Goal: Task Accomplishment & Management: Complete application form

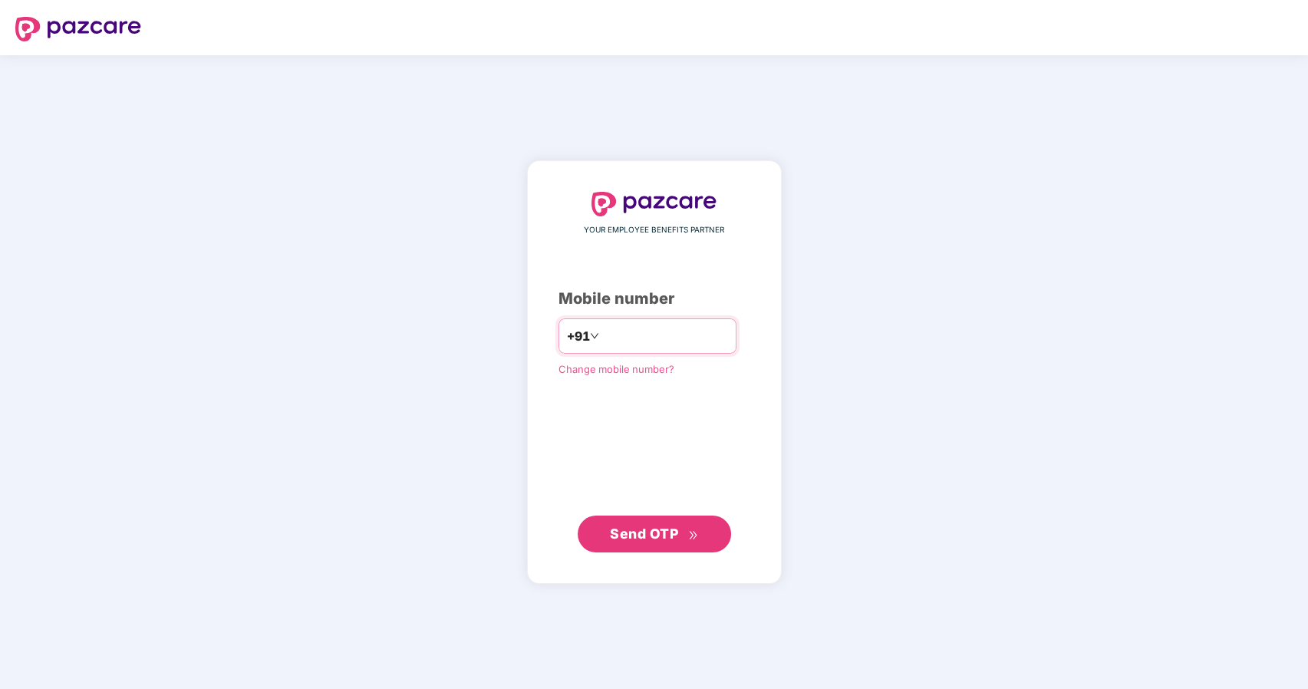
type input "*"
type input "**********"
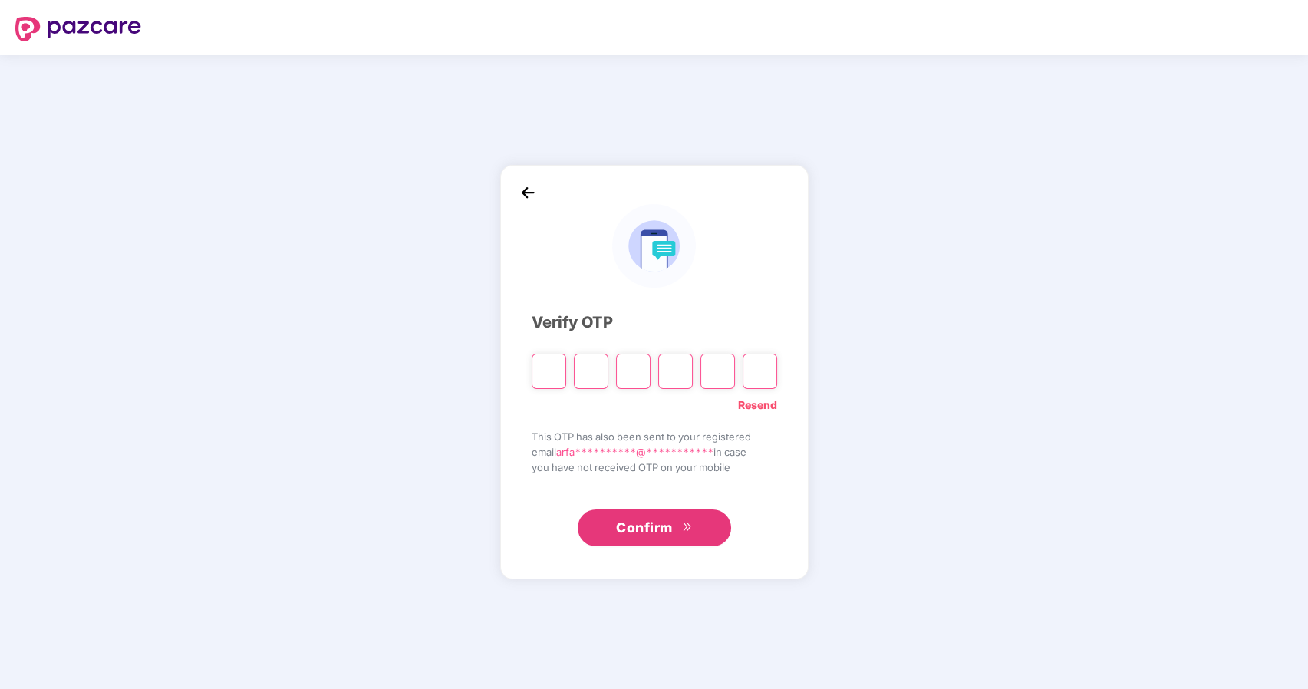
type input "*"
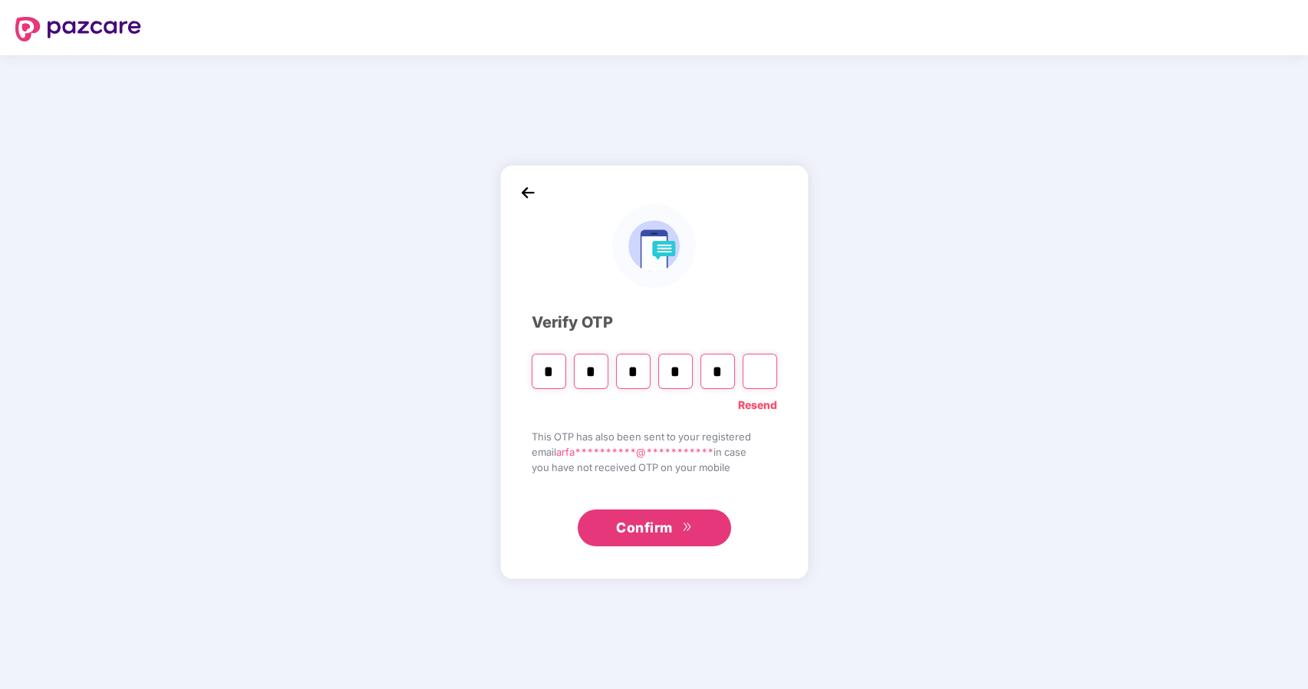
type input "*"
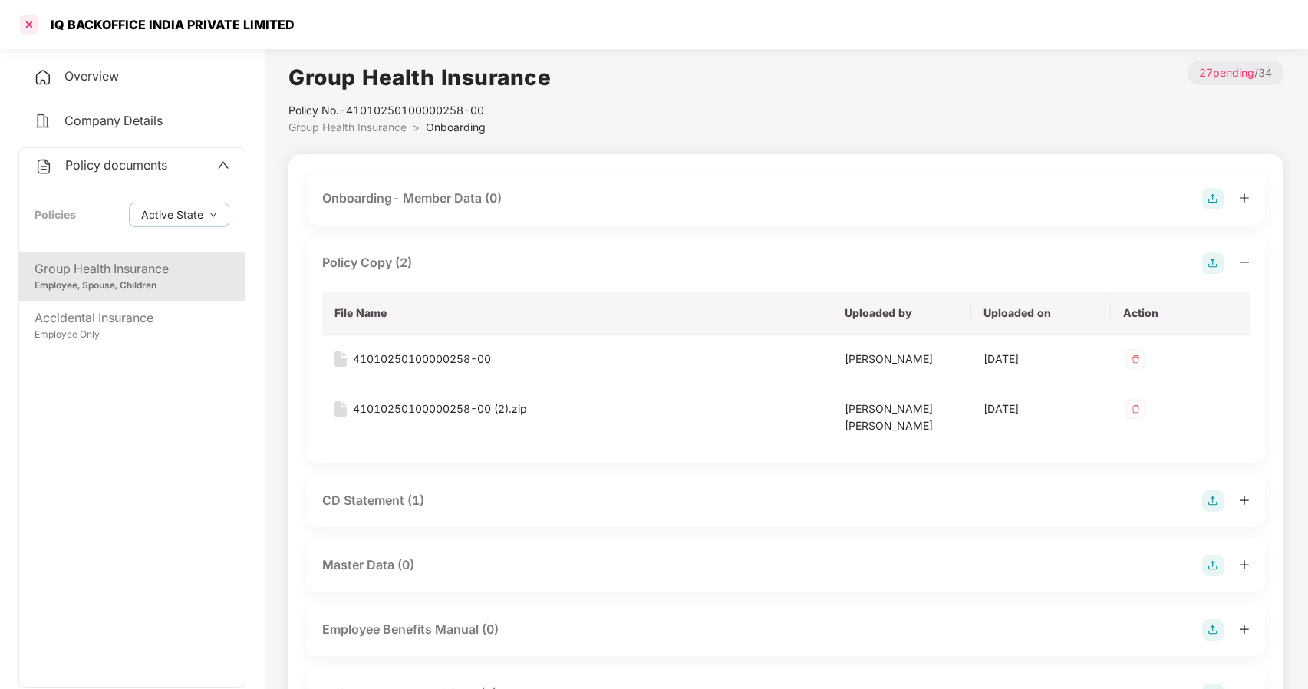
click at [33, 31] on div at bounding box center [29, 24] width 25 height 25
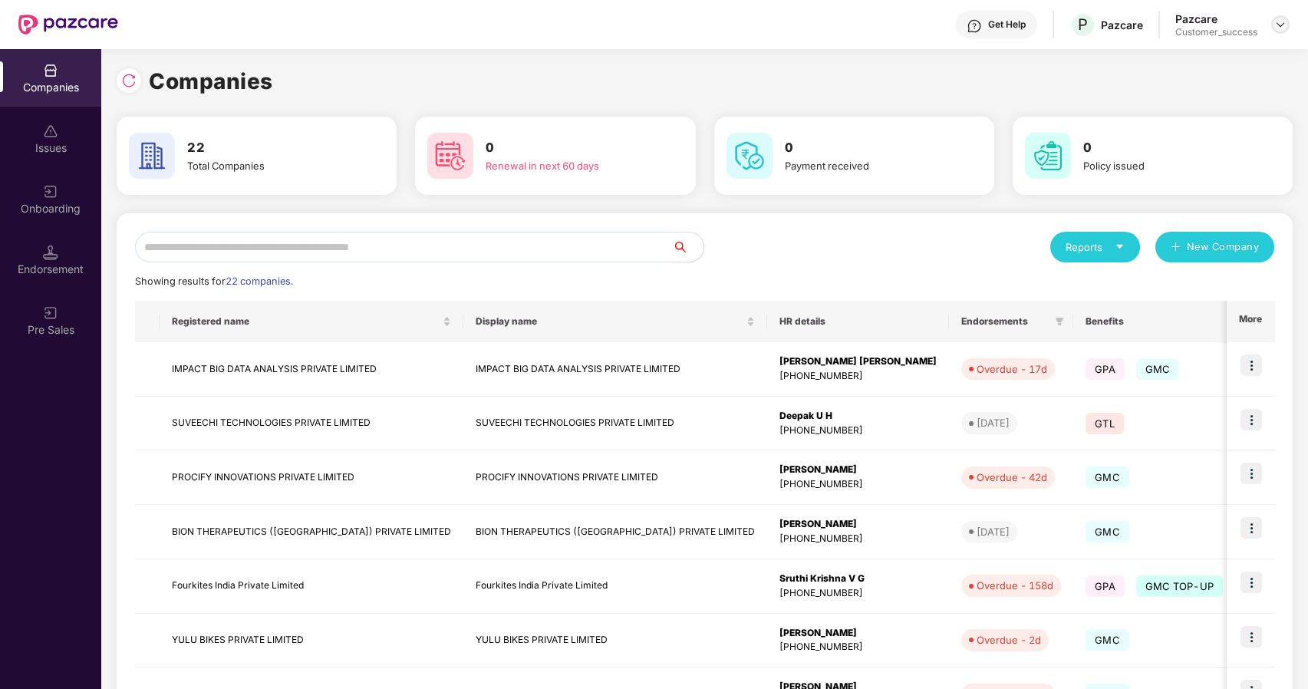
click at [1282, 31] on div at bounding box center [1280, 24] width 18 height 18
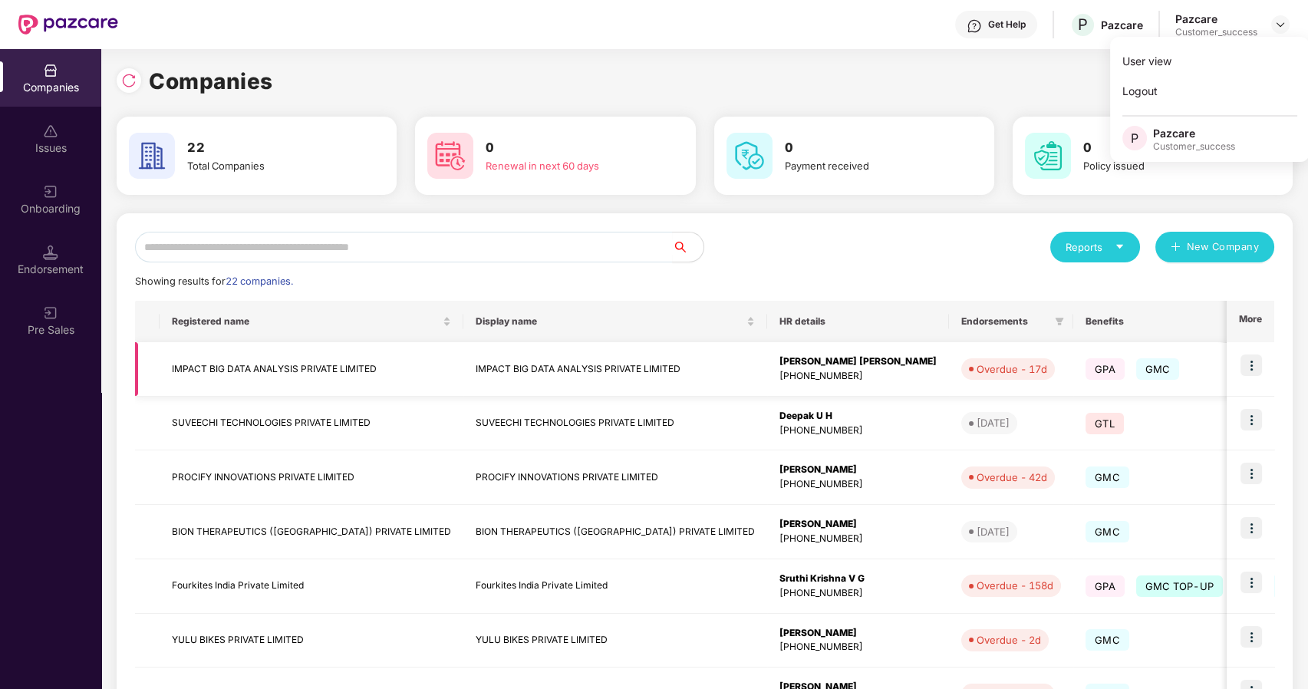
click at [1249, 365] on img at bounding box center [1250, 364] width 21 height 21
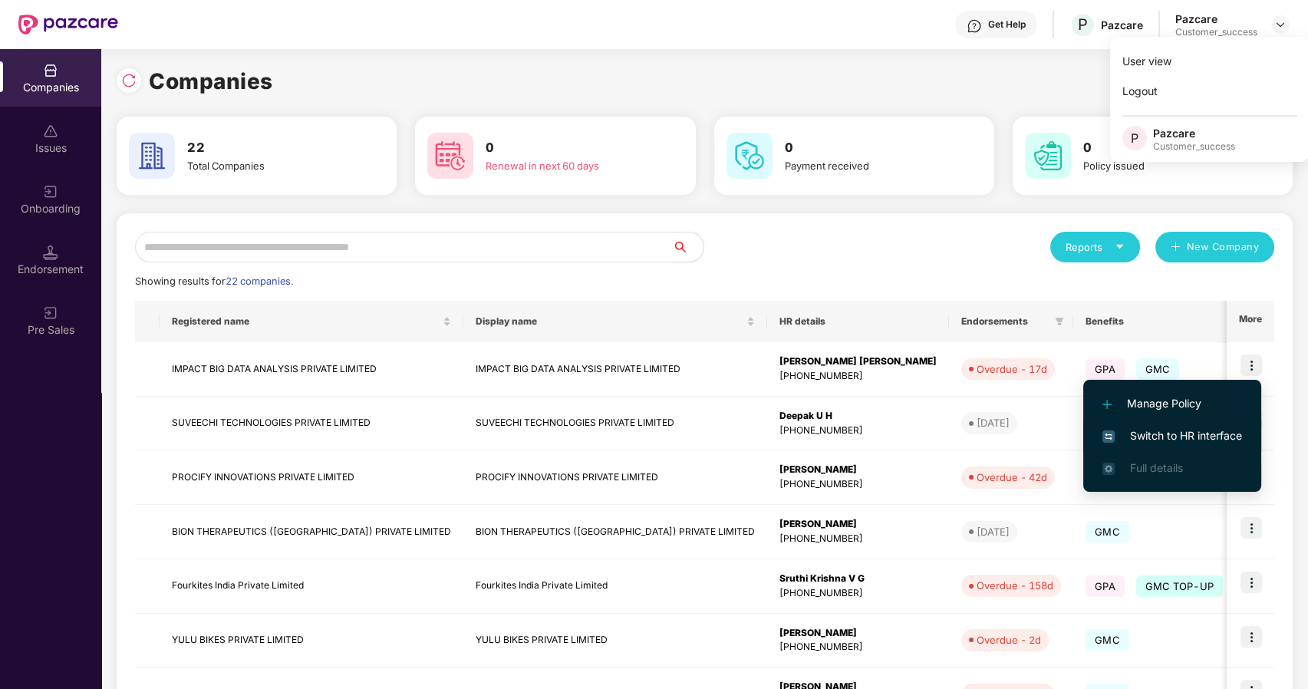
click at [1184, 428] on span "Switch to HR interface" at bounding box center [1172, 435] width 140 height 17
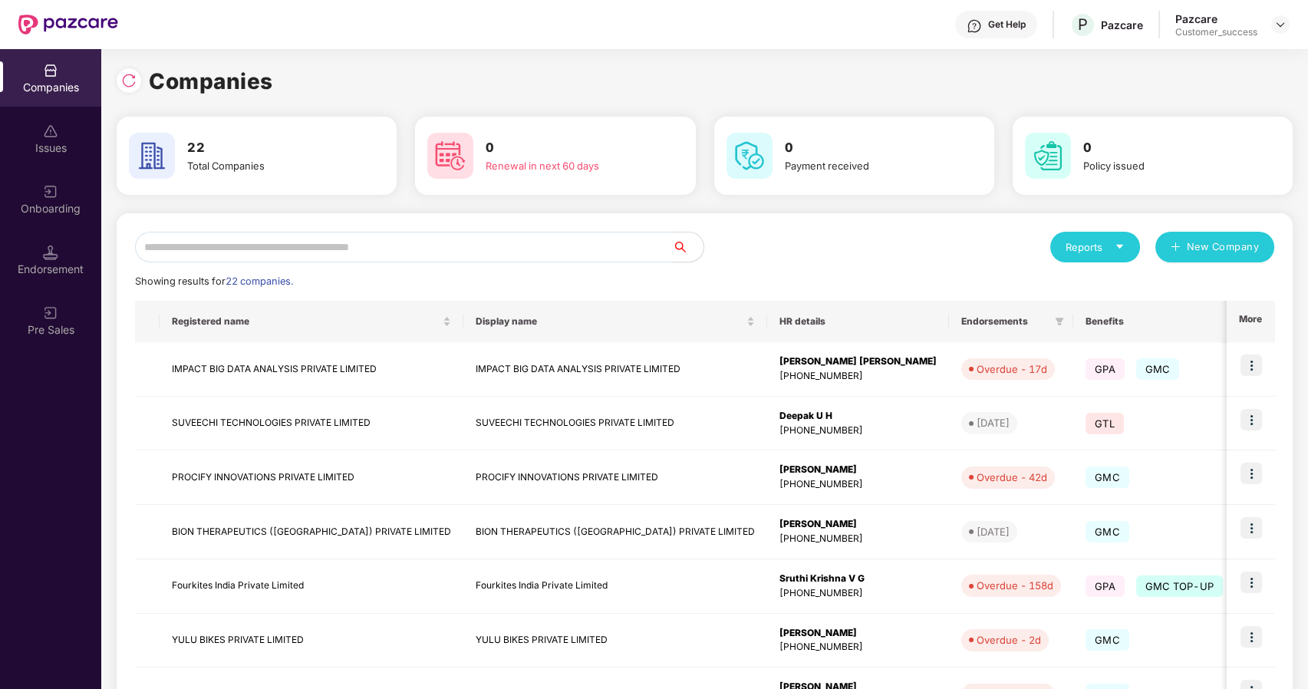
click at [257, 246] on input "text" at bounding box center [404, 247] width 538 height 31
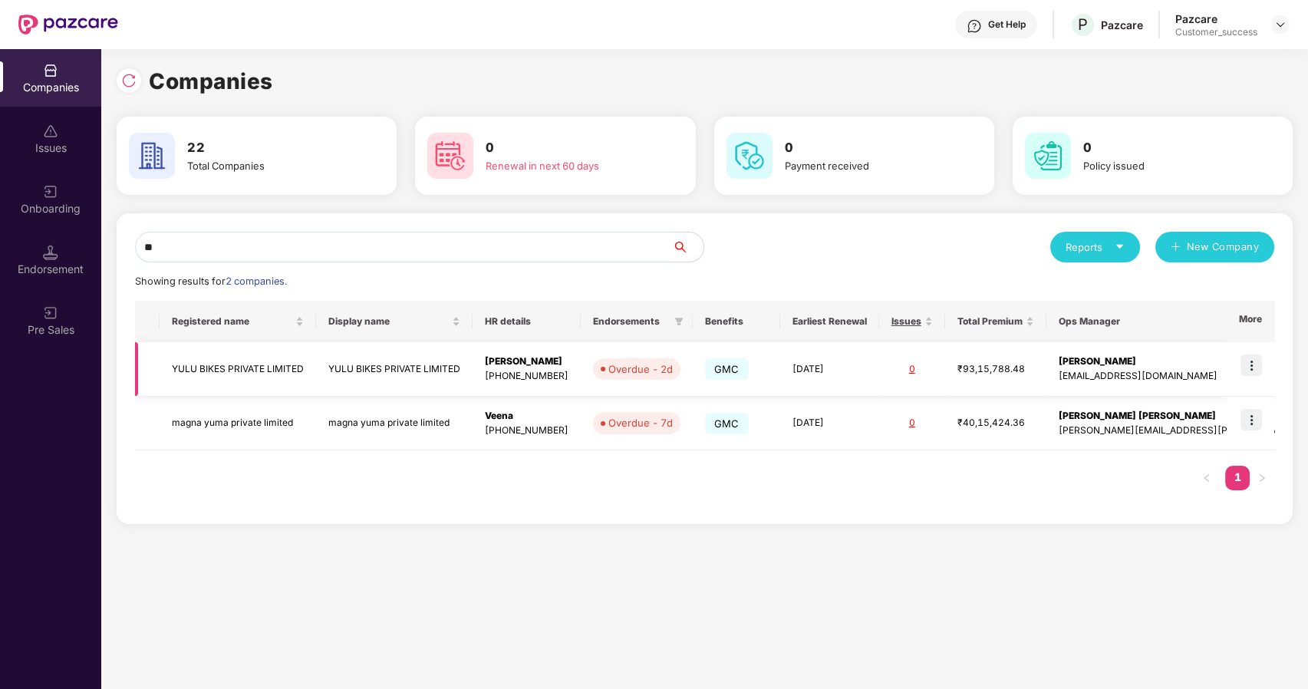
type input "**"
click at [1254, 361] on img at bounding box center [1250, 364] width 21 height 21
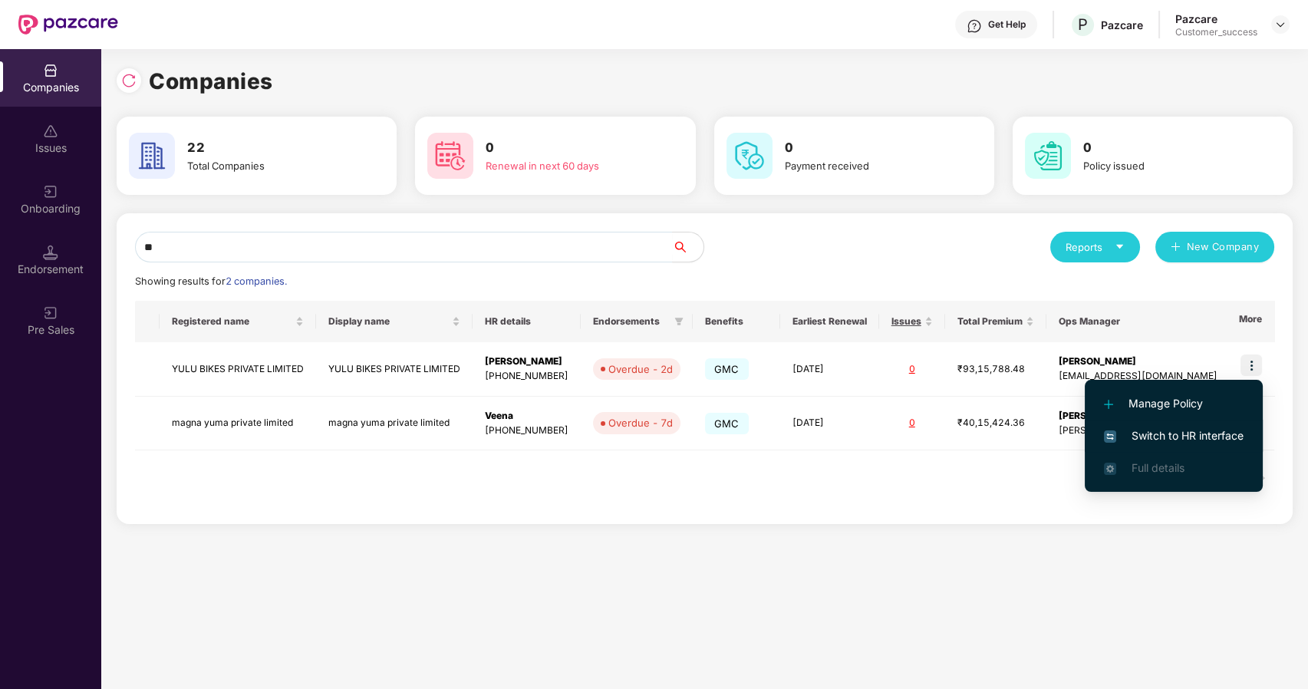
click at [1155, 425] on li "Switch to HR interface" at bounding box center [1174, 436] width 178 height 32
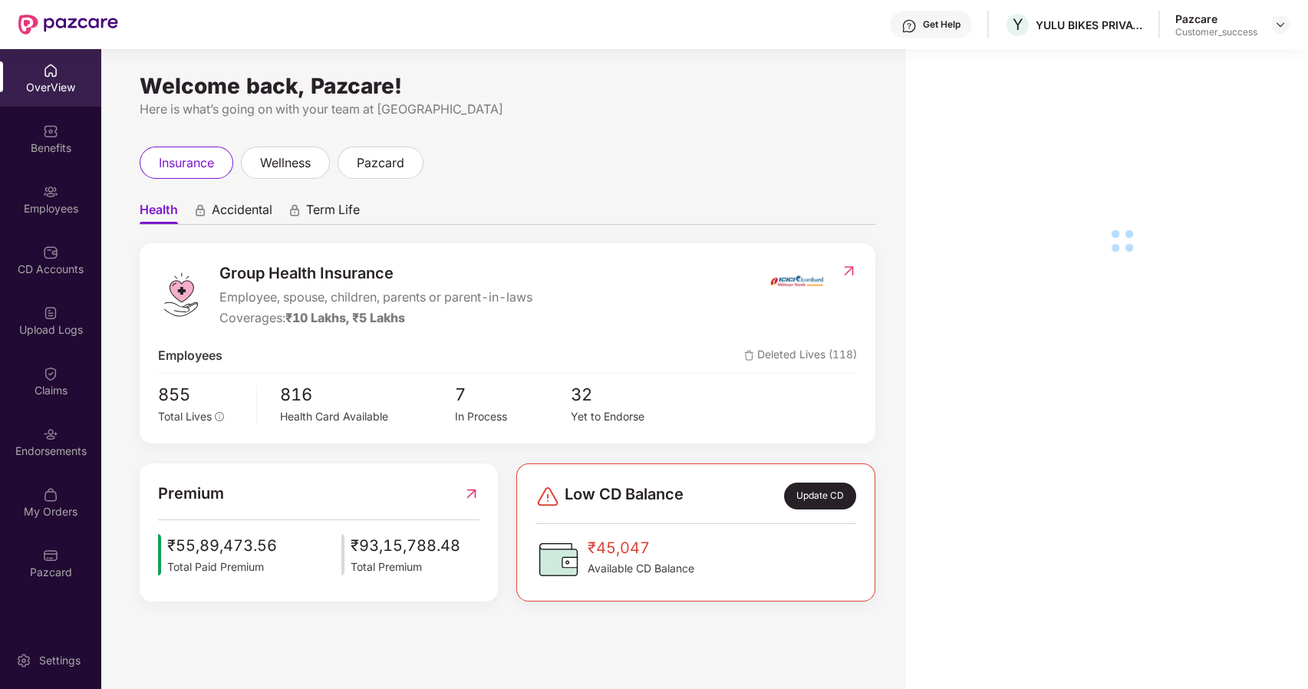
click at [54, 201] on div "Employees" at bounding box center [50, 208] width 101 height 15
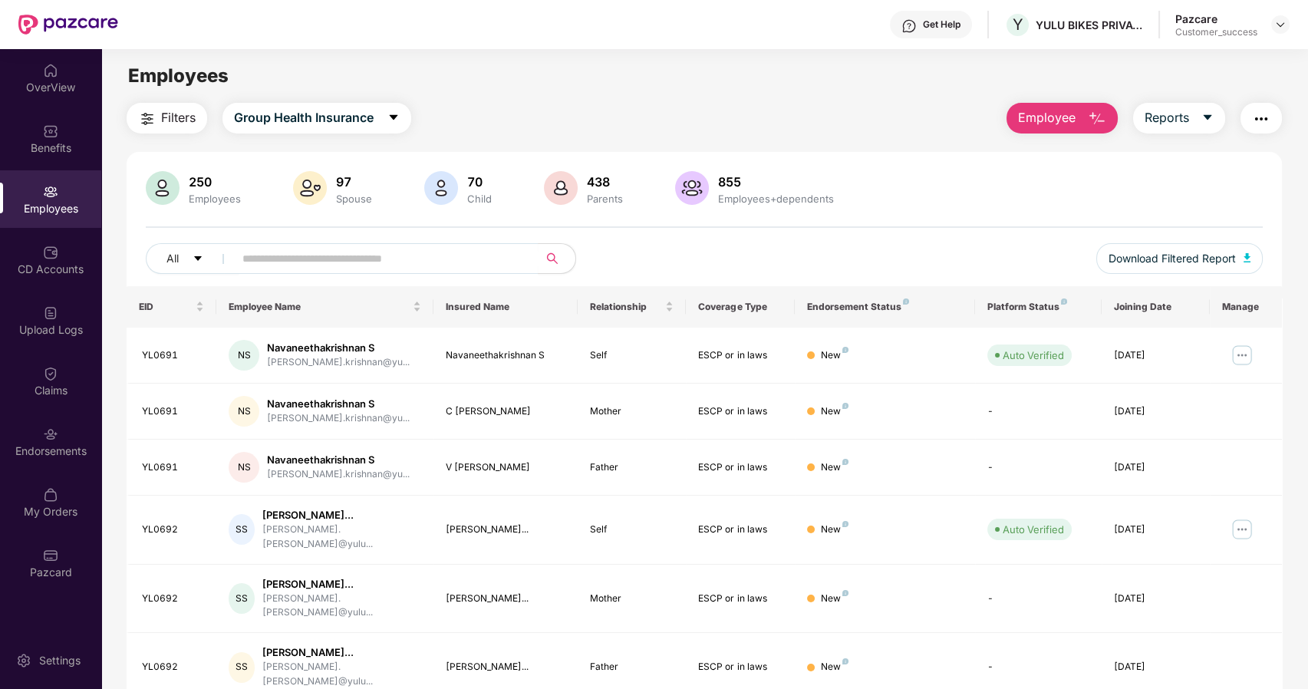
click at [1041, 123] on span "Employee" at bounding box center [1047, 117] width 58 height 19
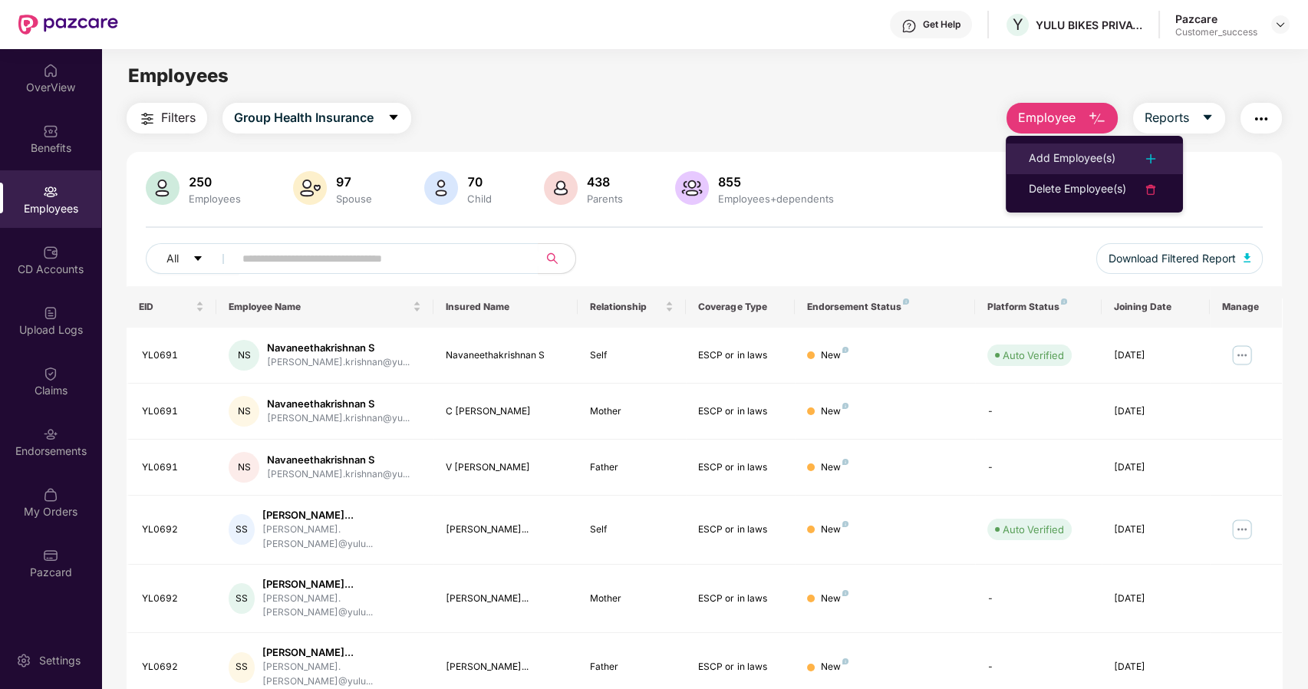
click at [1071, 160] on div "Add Employee(s)" at bounding box center [1072, 159] width 87 height 18
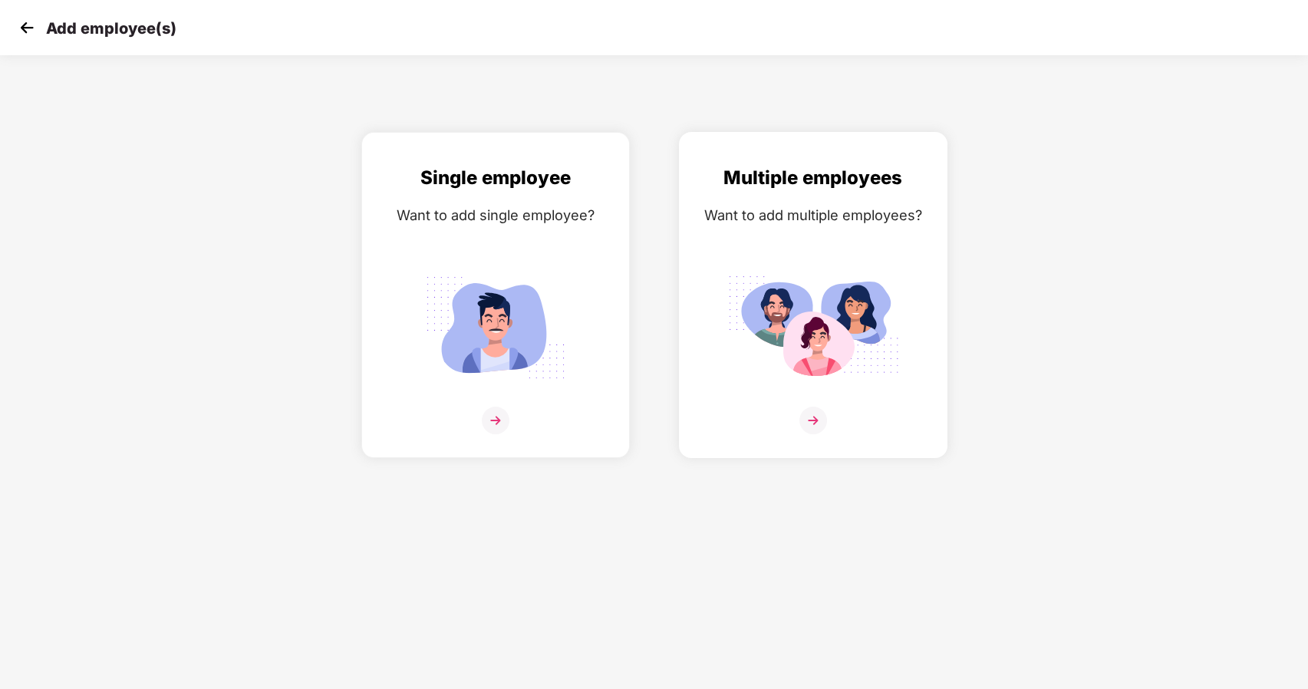
click at [809, 386] on img at bounding box center [813, 328] width 172 height 120
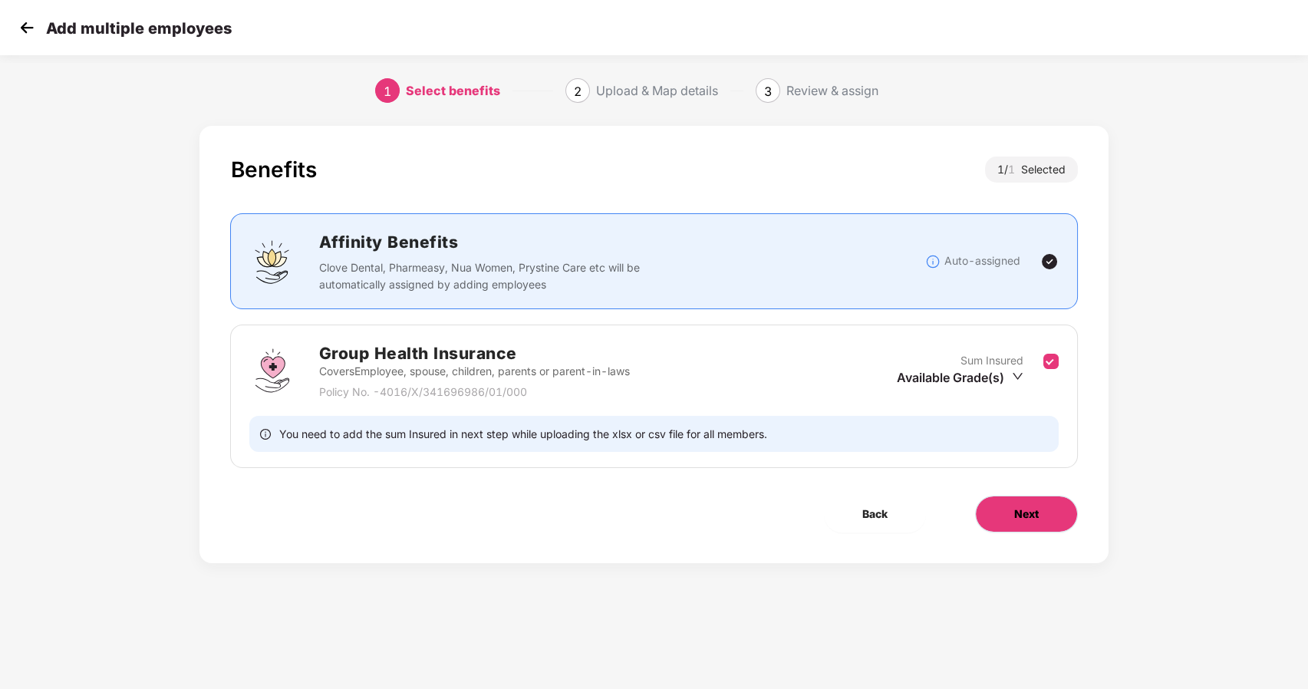
click at [1014, 508] on span "Next" at bounding box center [1026, 513] width 25 height 17
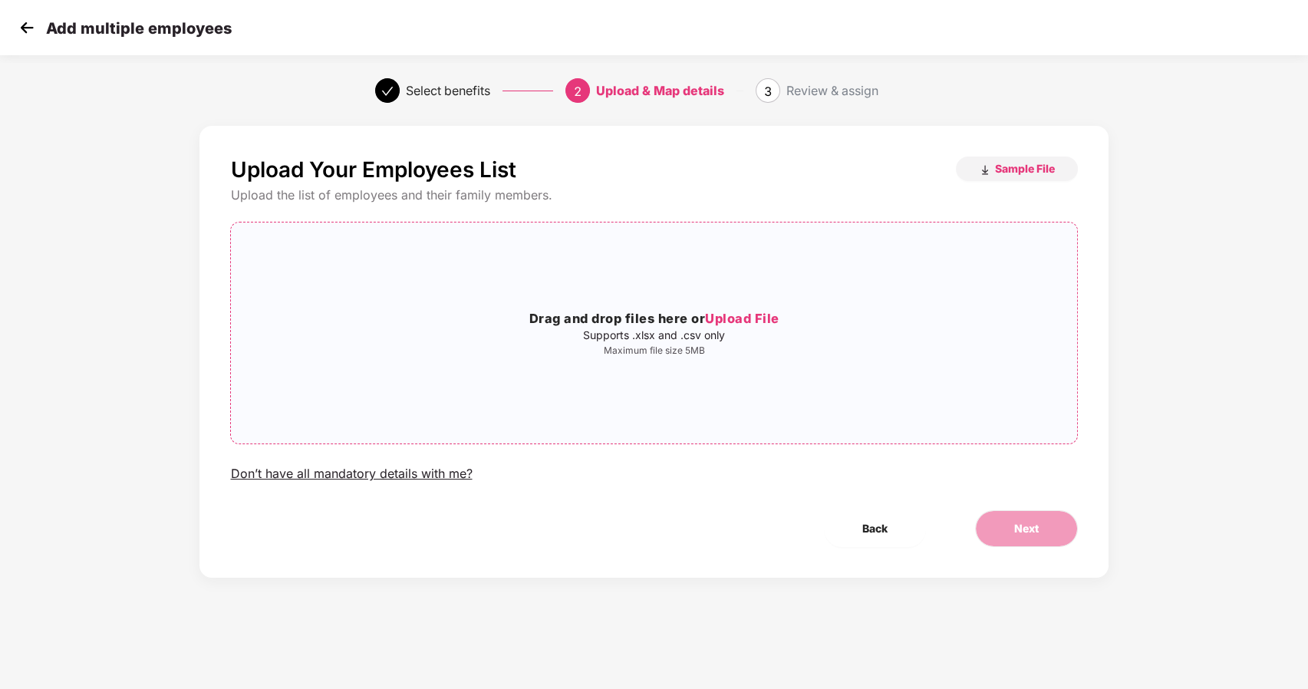
click at [728, 311] on span "Upload File" at bounding box center [742, 318] width 74 height 15
click at [1022, 519] on button "Next" at bounding box center [1026, 528] width 103 height 37
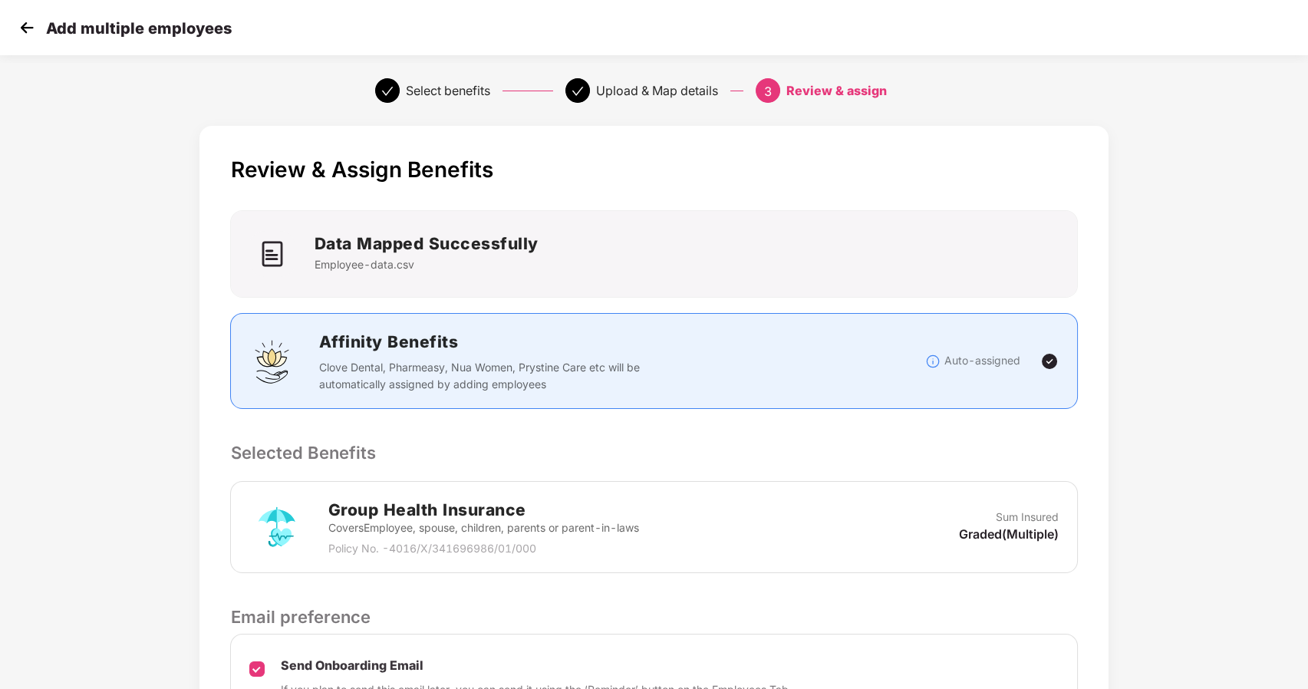
scroll to position [159, 0]
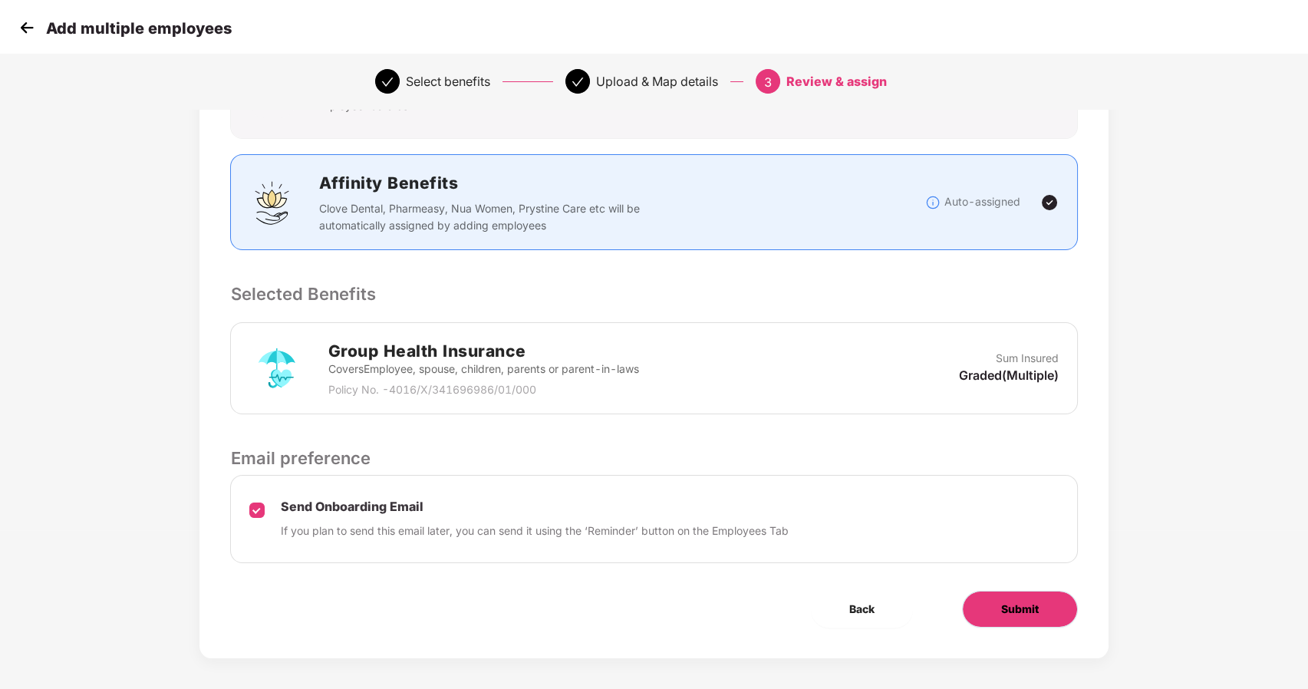
click at [1009, 604] on span "Submit" at bounding box center [1020, 609] width 38 height 17
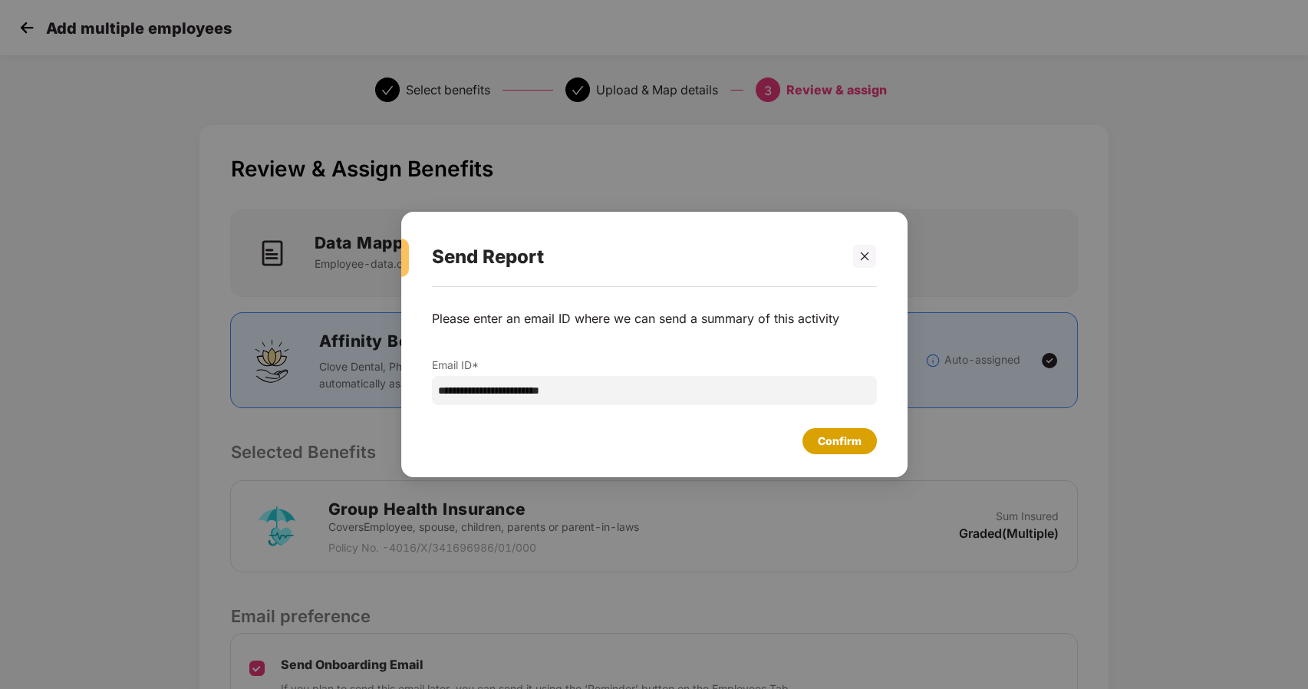
click at [847, 438] on div "Confirm" at bounding box center [840, 441] width 44 height 17
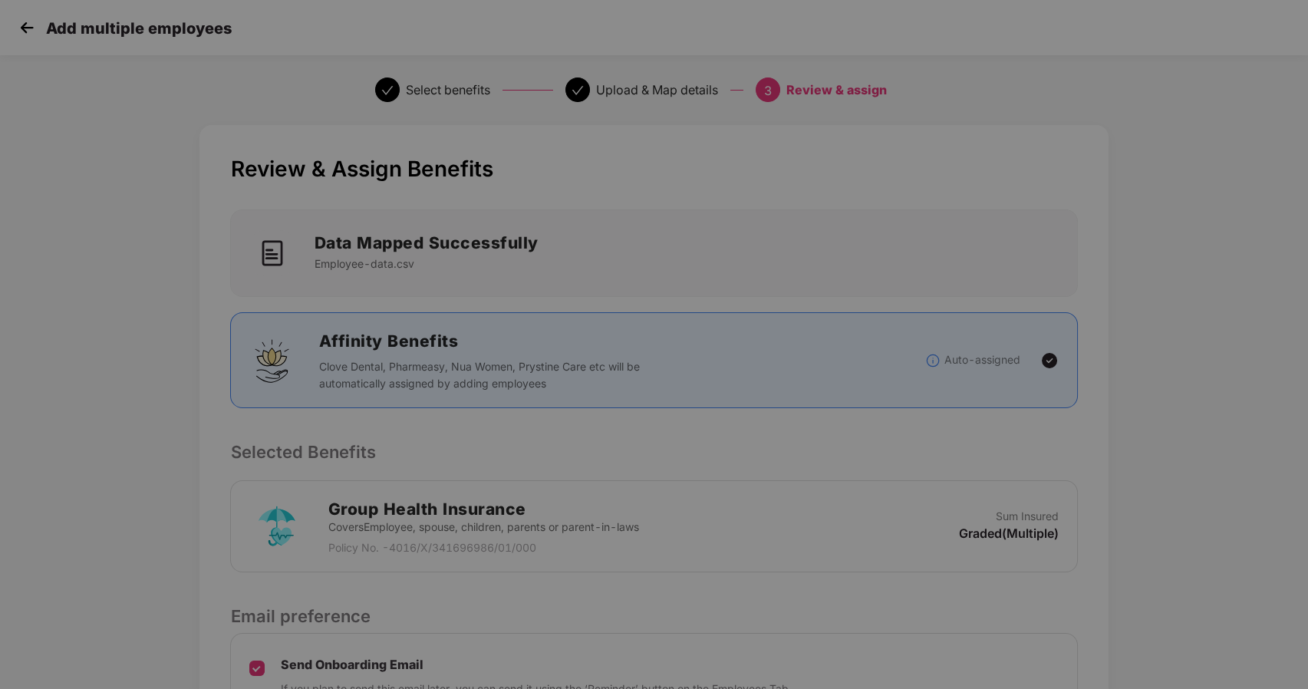
scroll to position [0, 0]
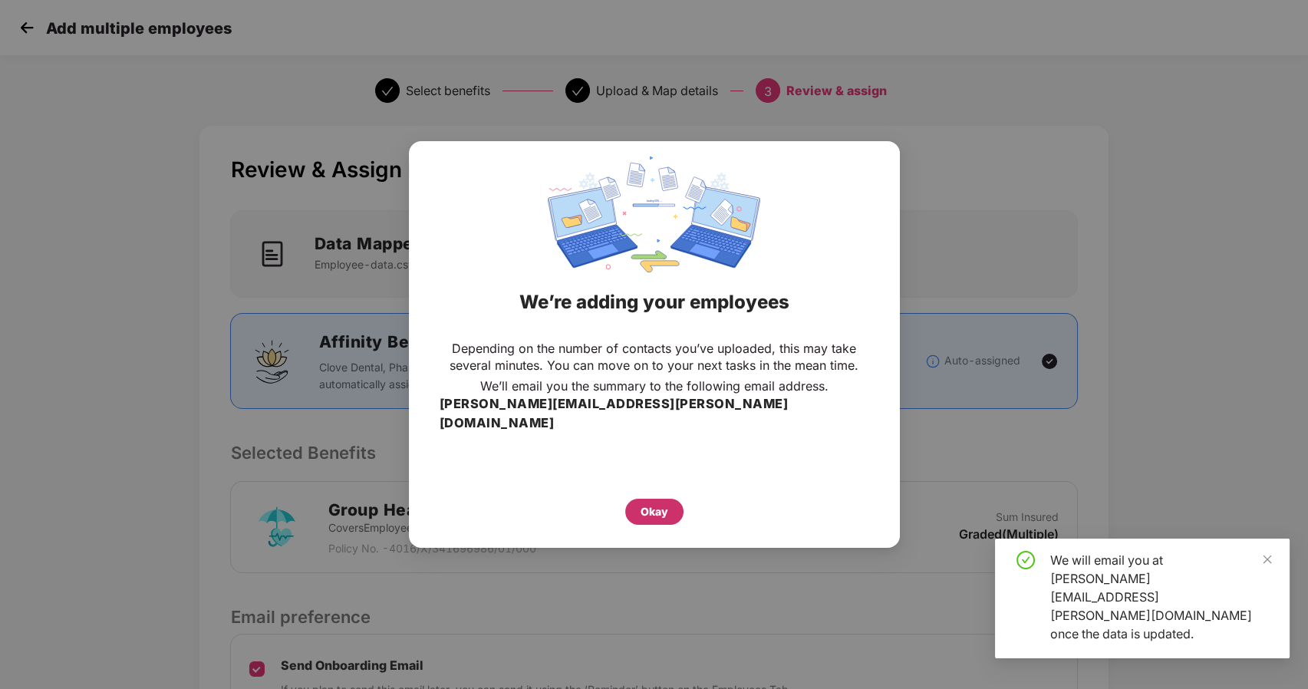
click at [650, 503] on div "Okay" at bounding box center [654, 511] width 28 height 17
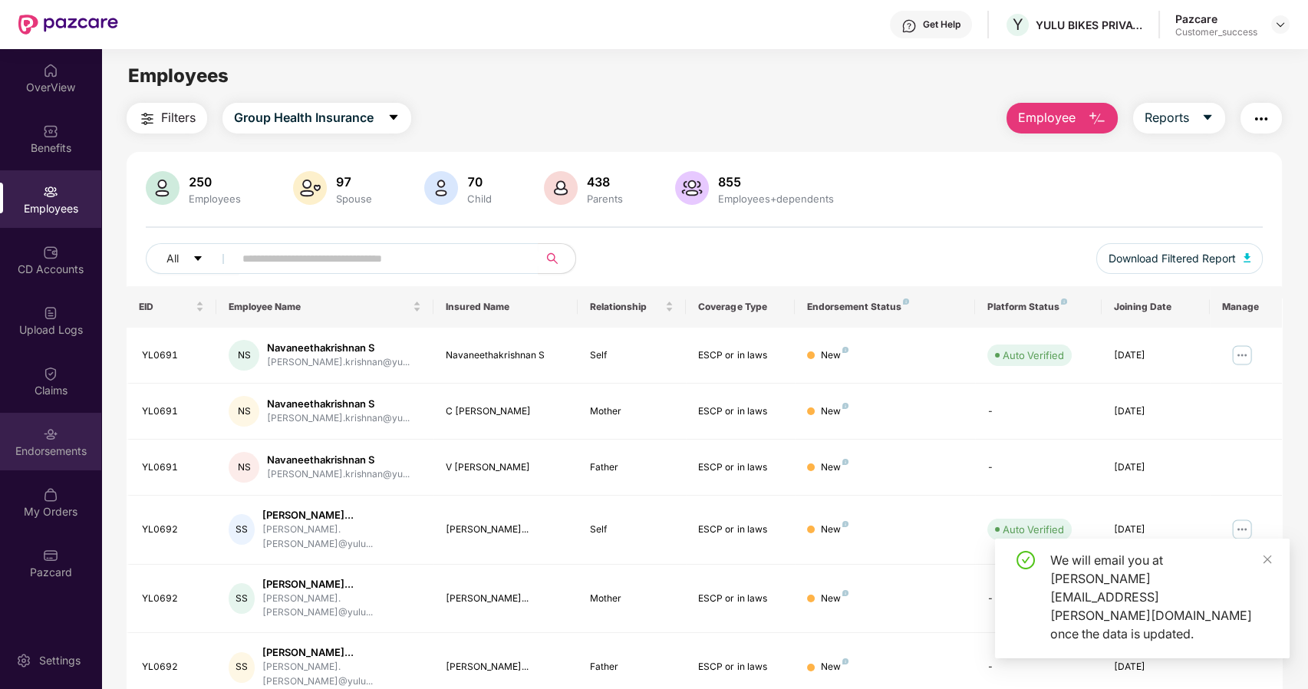
click at [56, 446] on div "Endorsements" at bounding box center [50, 450] width 101 height 15
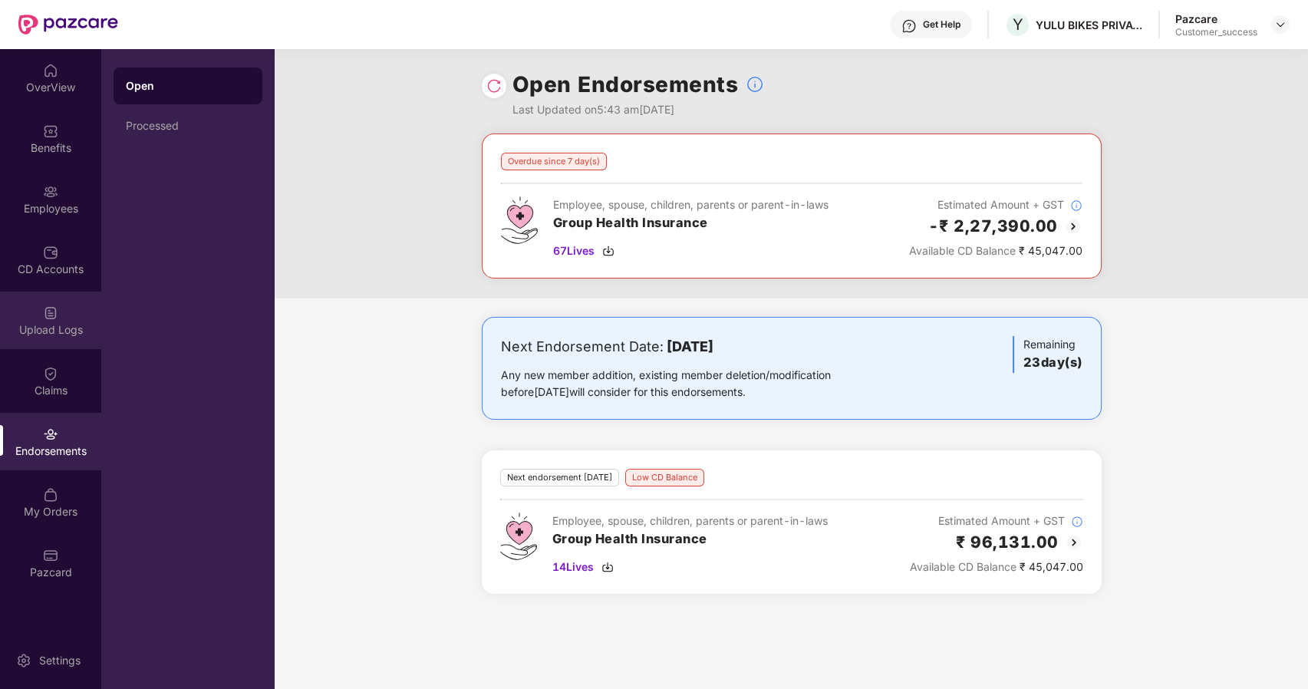
click at [52, 331] on div "Upload Logs" at bounding box center [50, 329] width 101 height 15
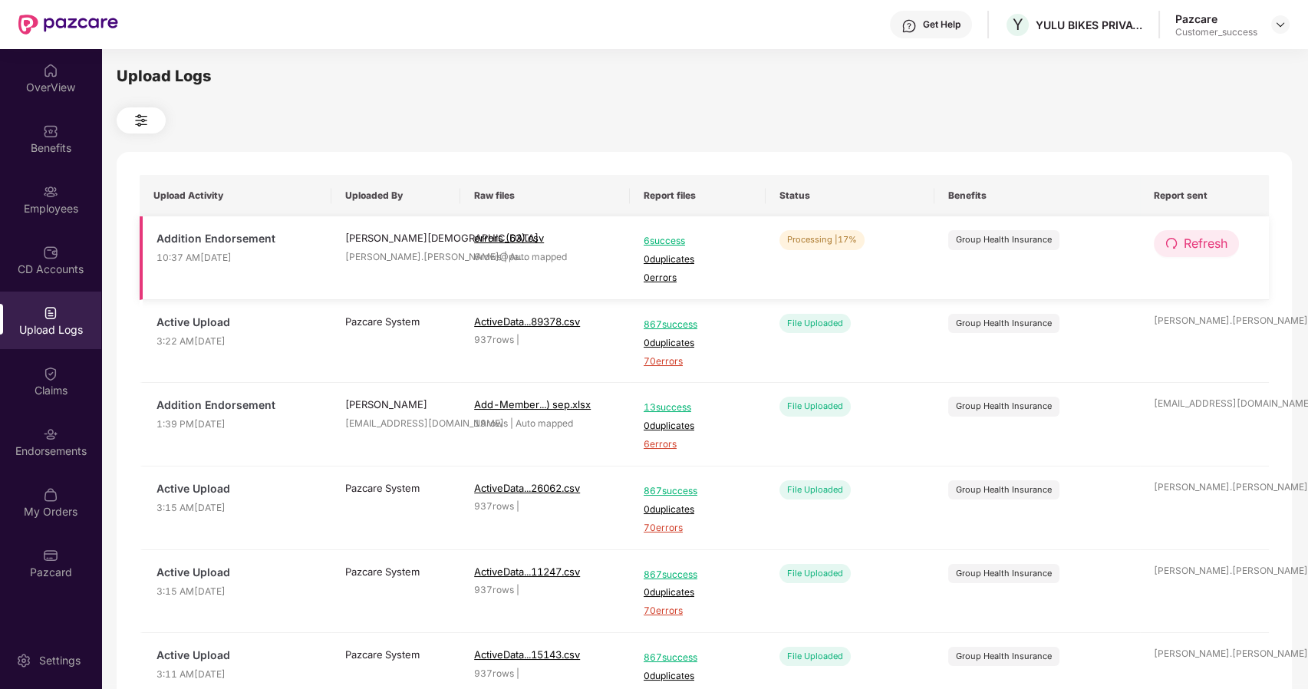
click at [1185, 249] on span "Refresh" at bounding box center [1205, 243] width 44 height 19
click at [668, 236] on span "6 success" at bounding box center [697, 241] width 108 height 15
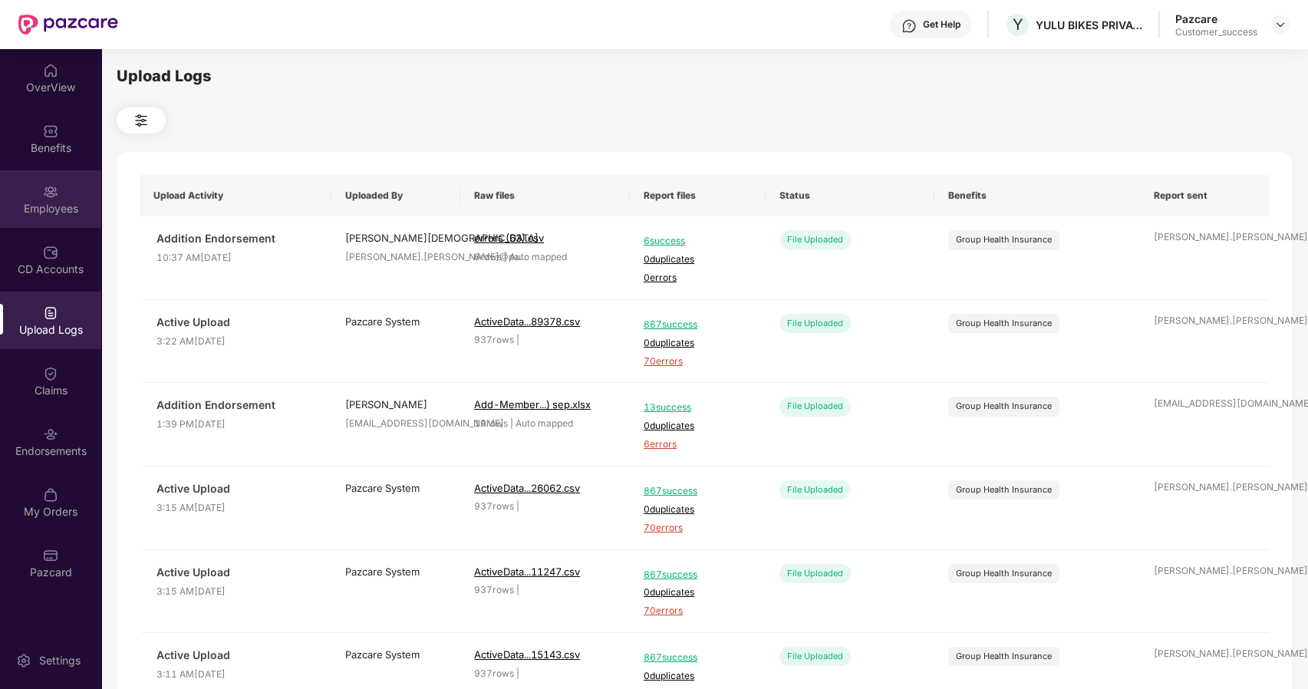
click at [71, 213] on div "Employees" at bounding box center [50, 208] width 101 height 15
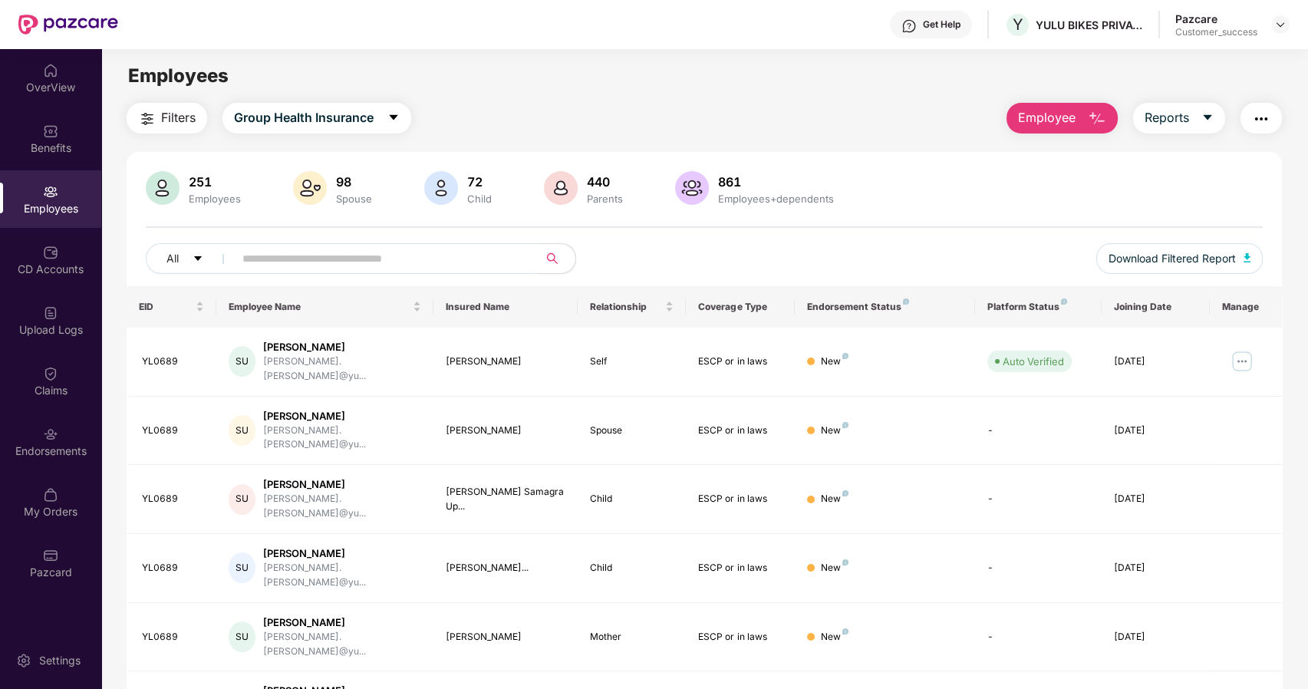
click at [308, 264] on input "text" at bounding box center [379, 258] width 275 height 23
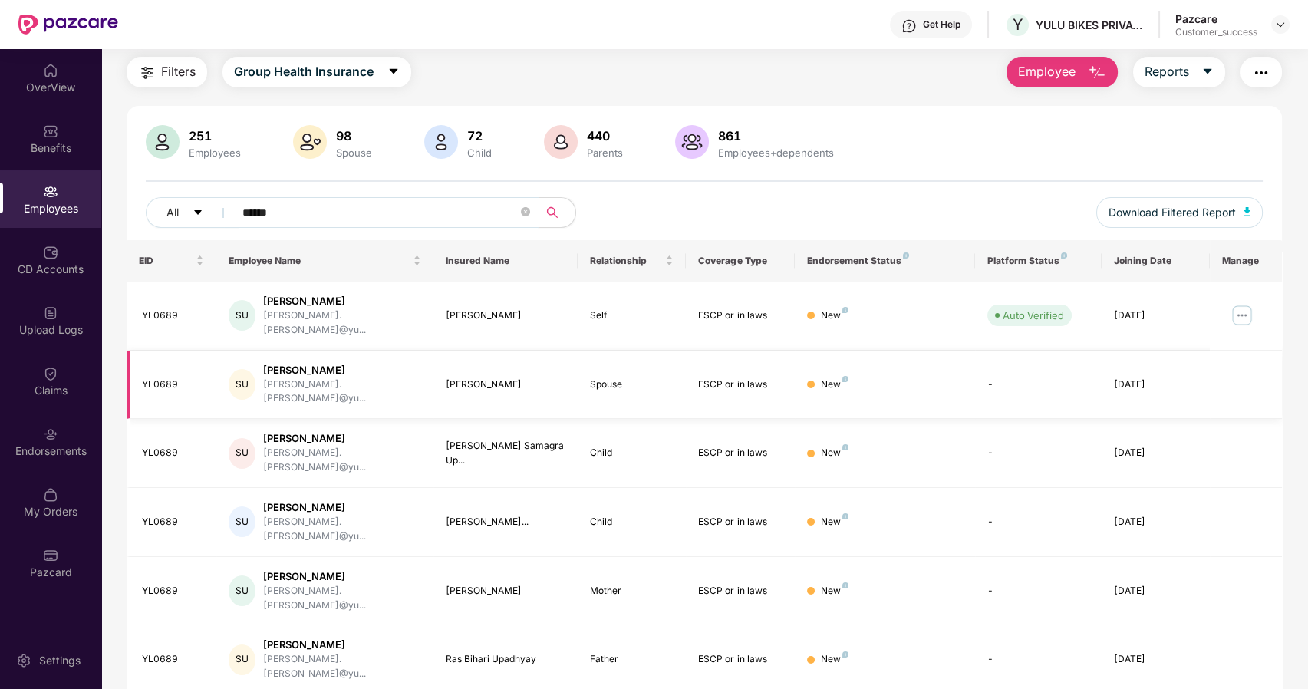
scroll to position [47, 0]
type input "******"
